Goal: Complete application form

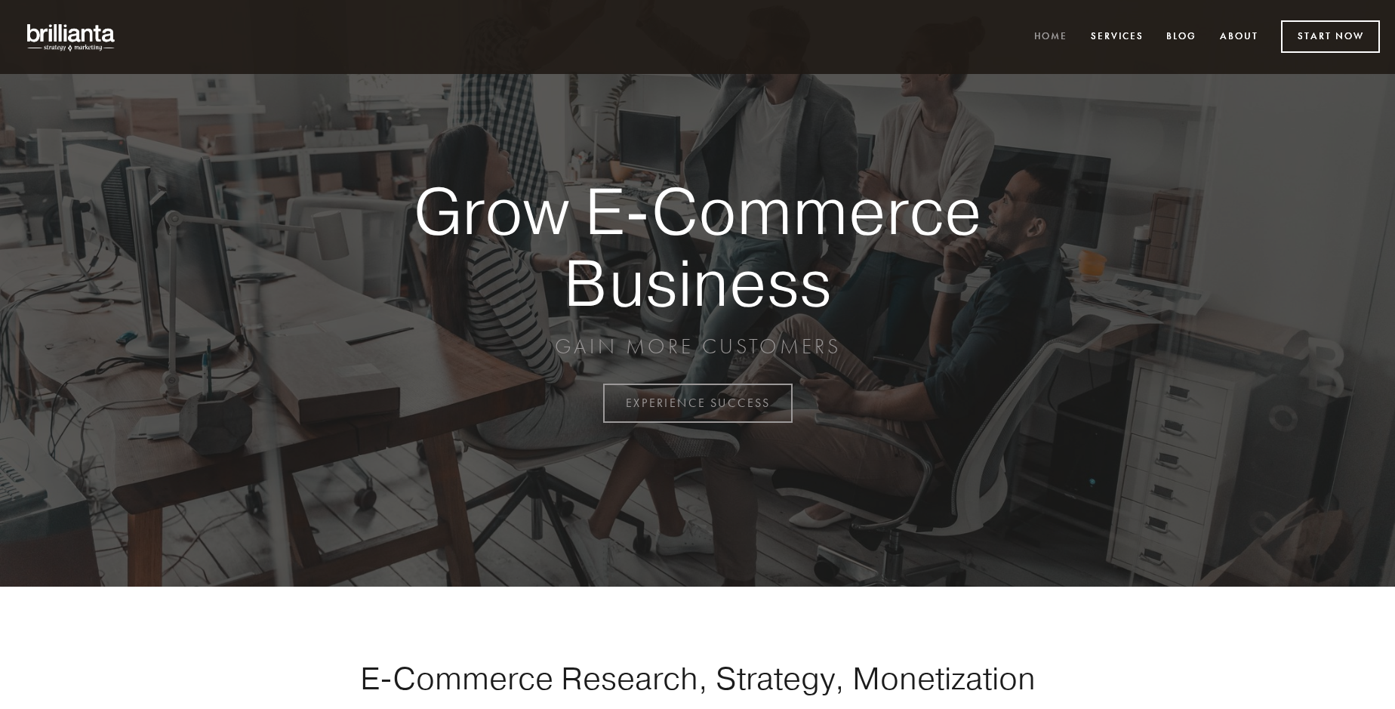
scroll to position [3957, 0]
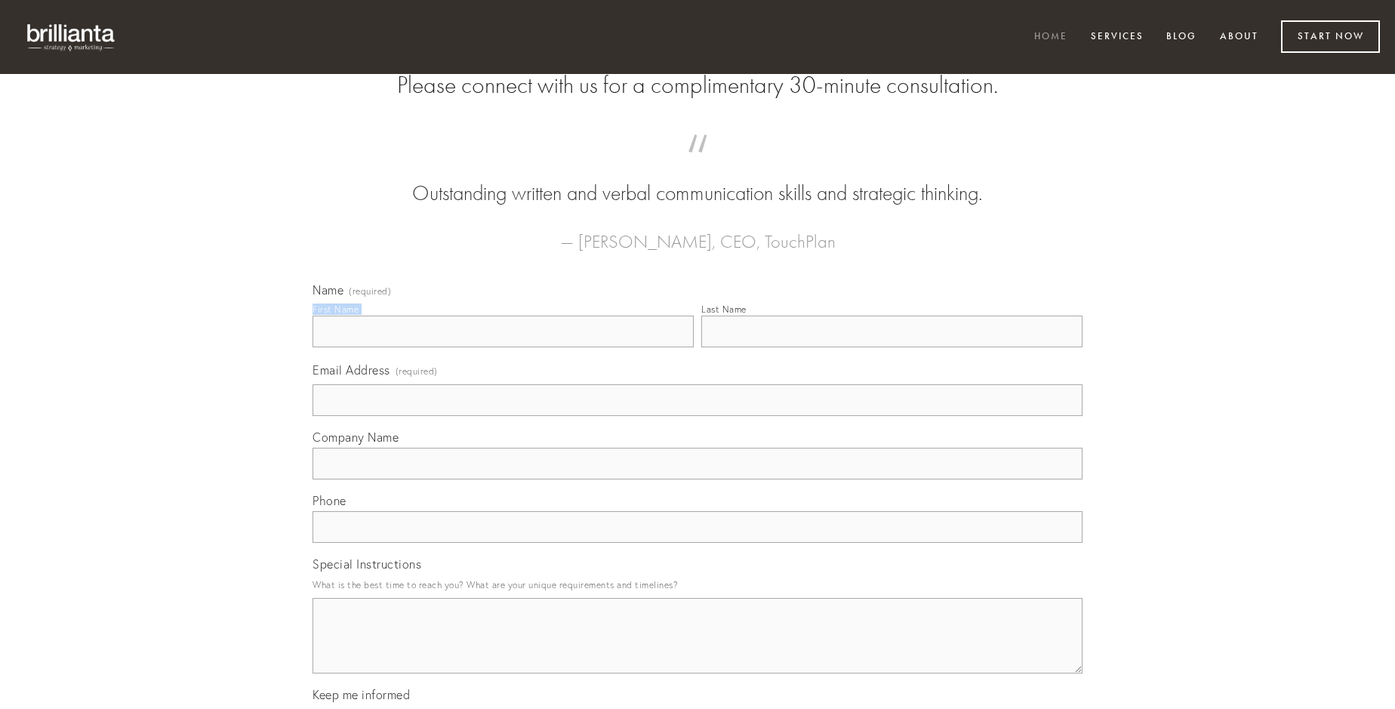
type input "[PERSON_NAME]"
click at [891, 347] on input "Last Name" at bounding box center [891, 332] width 381 height 32
type input "[PERSON_NAME]"
click at [697, 416] on input "Email Address (required)" at bounding box center [698, 400] width 770 height 32
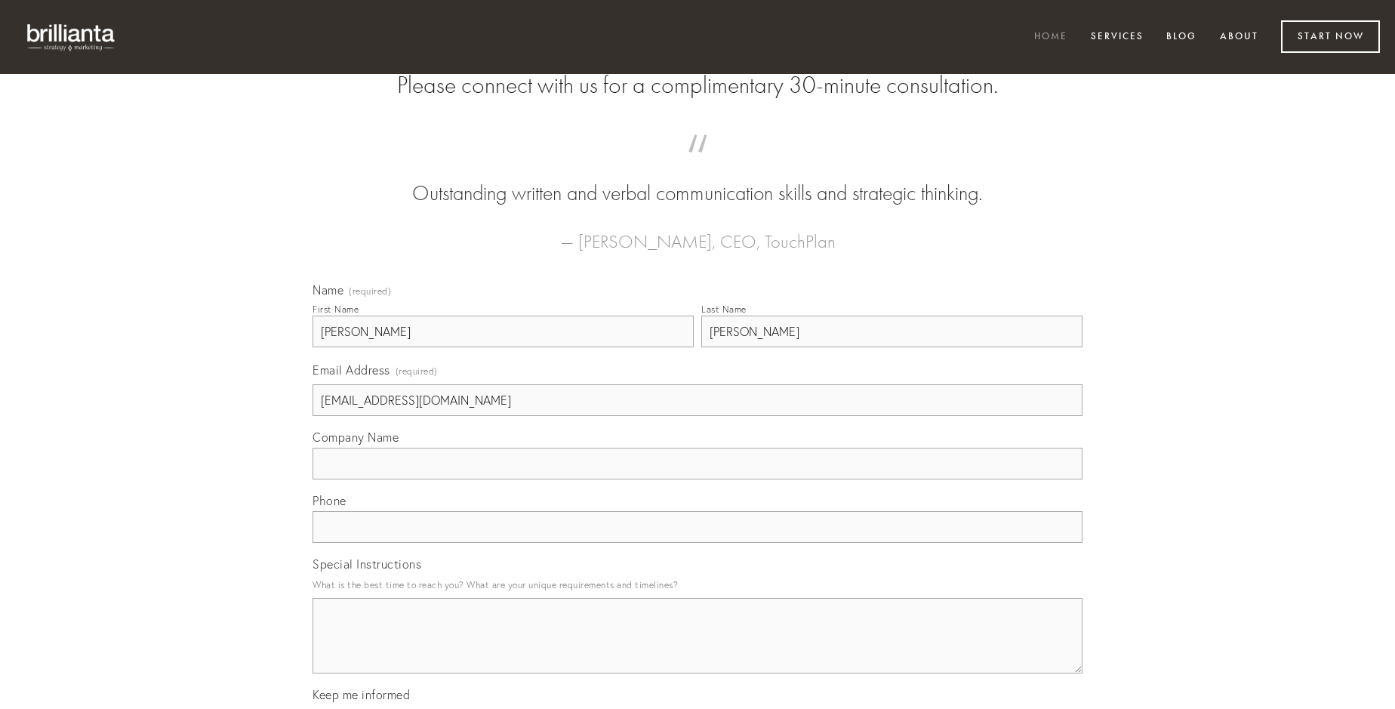
type input "[EMAIL_ADDRESS][DOMAIN_NAME]"
click at [697, 479] on input "Company Name" at bounding box center [698, 464] width 770 height 32
type input "vero"
click at [697, 543] on input "text" at bounding box center [698, 527] width 770 height 32
click at [697, 649] on textarea "Special Instructions" at bounding box center [698, 635] width 770 height 75
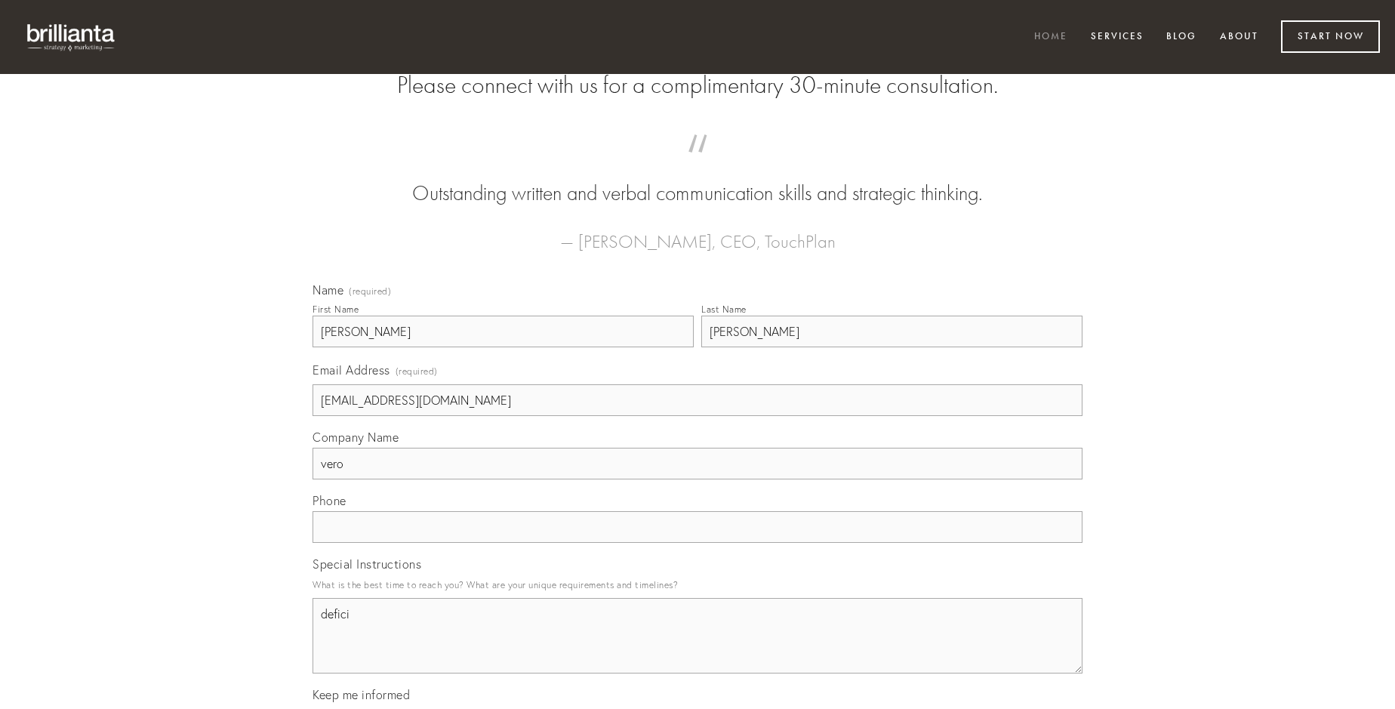
type textarea "deficio"
